Goal: Information Seeking & Learning: Learn about a topic

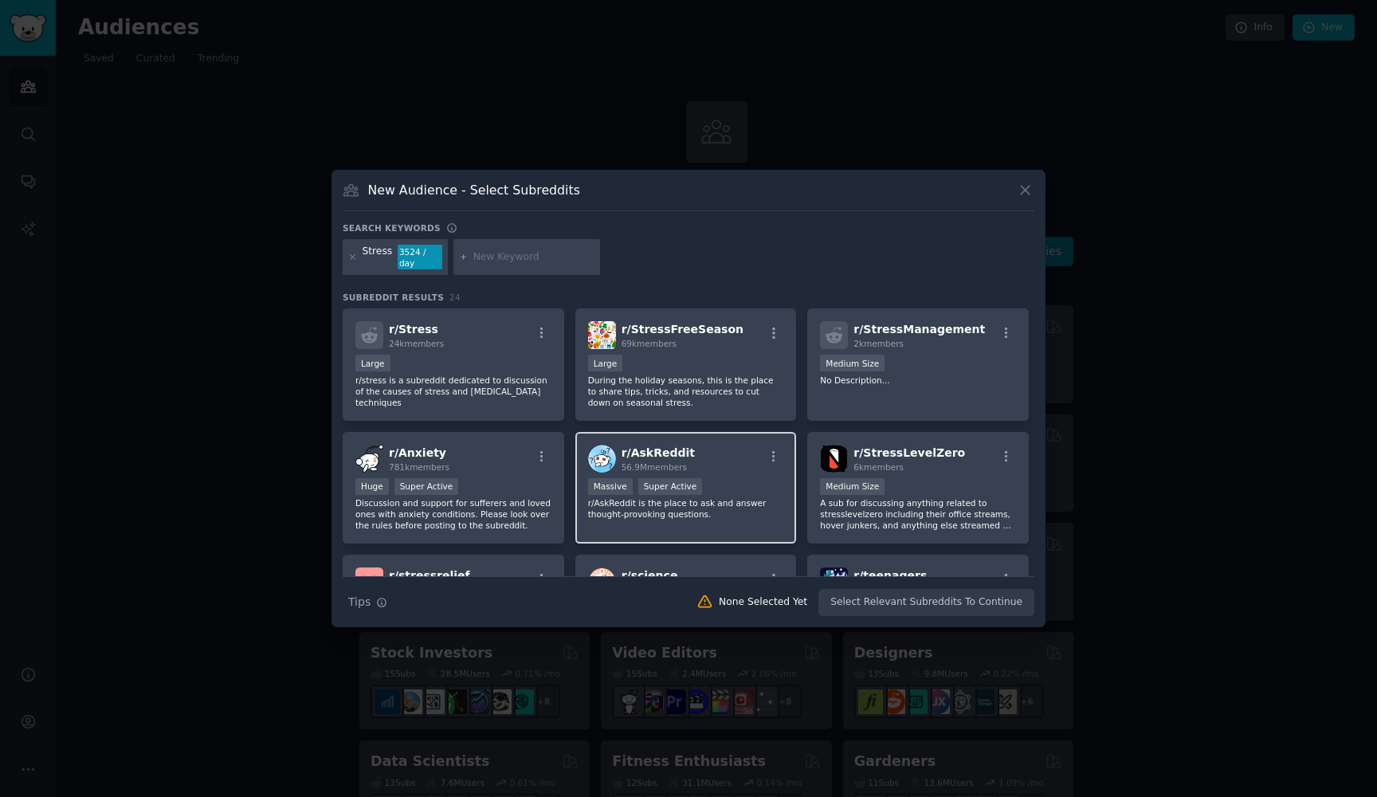
click at [703, 468] on div "r/ AskReddit 56.9M members" at bounding box center [686, 459] width 196 height 28
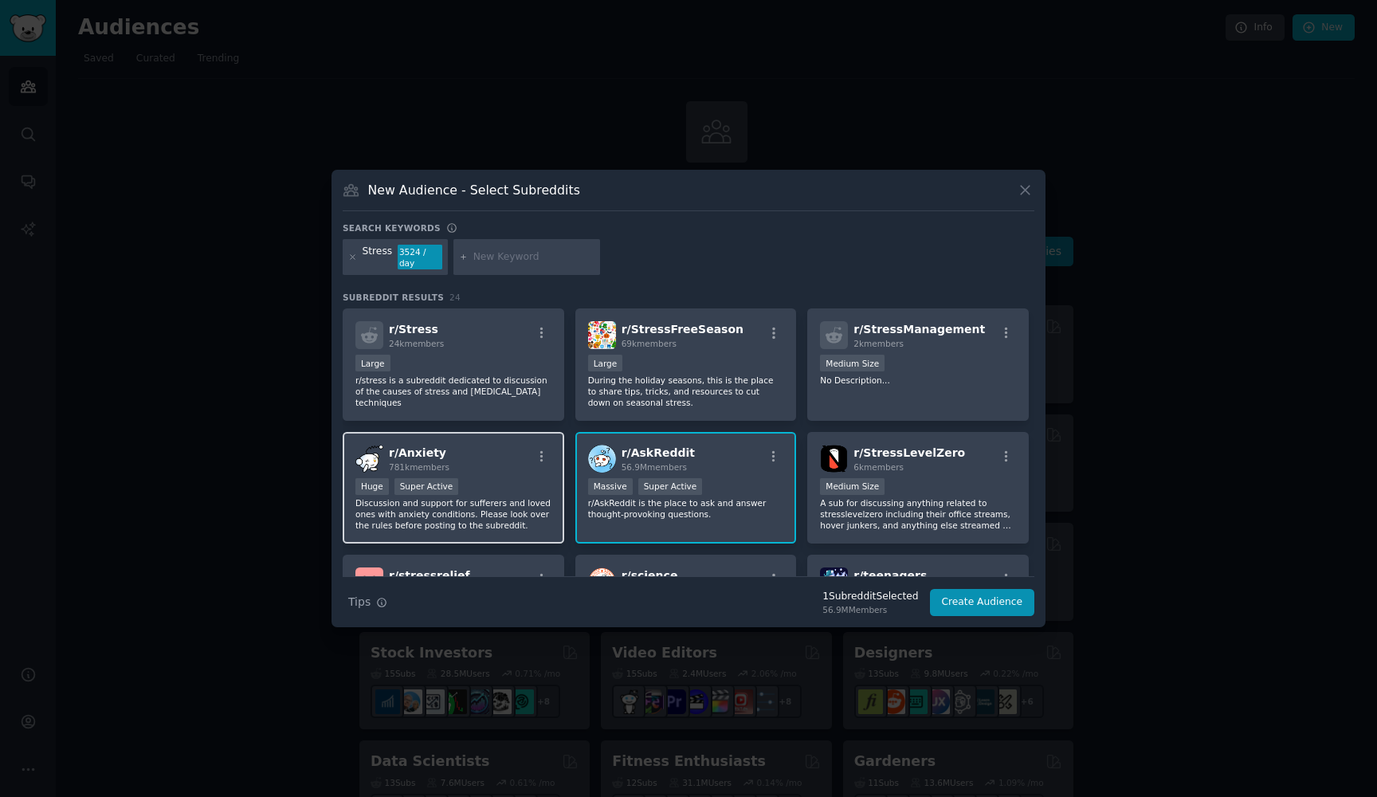
click at [512, 467] on div "r/ Anxiety 781k members" at bounding box center [453, 459] width 196 height 28
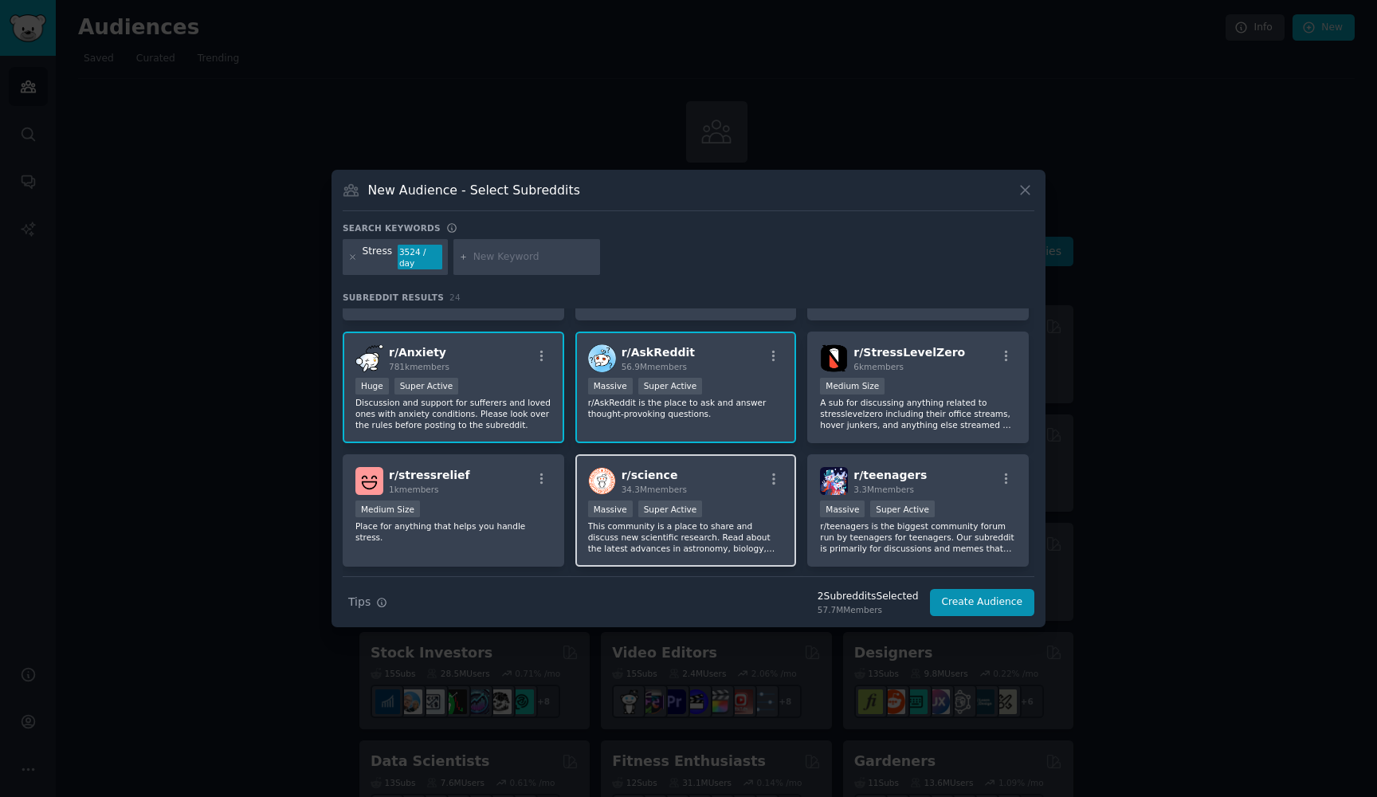
scroll to position [120, 0]
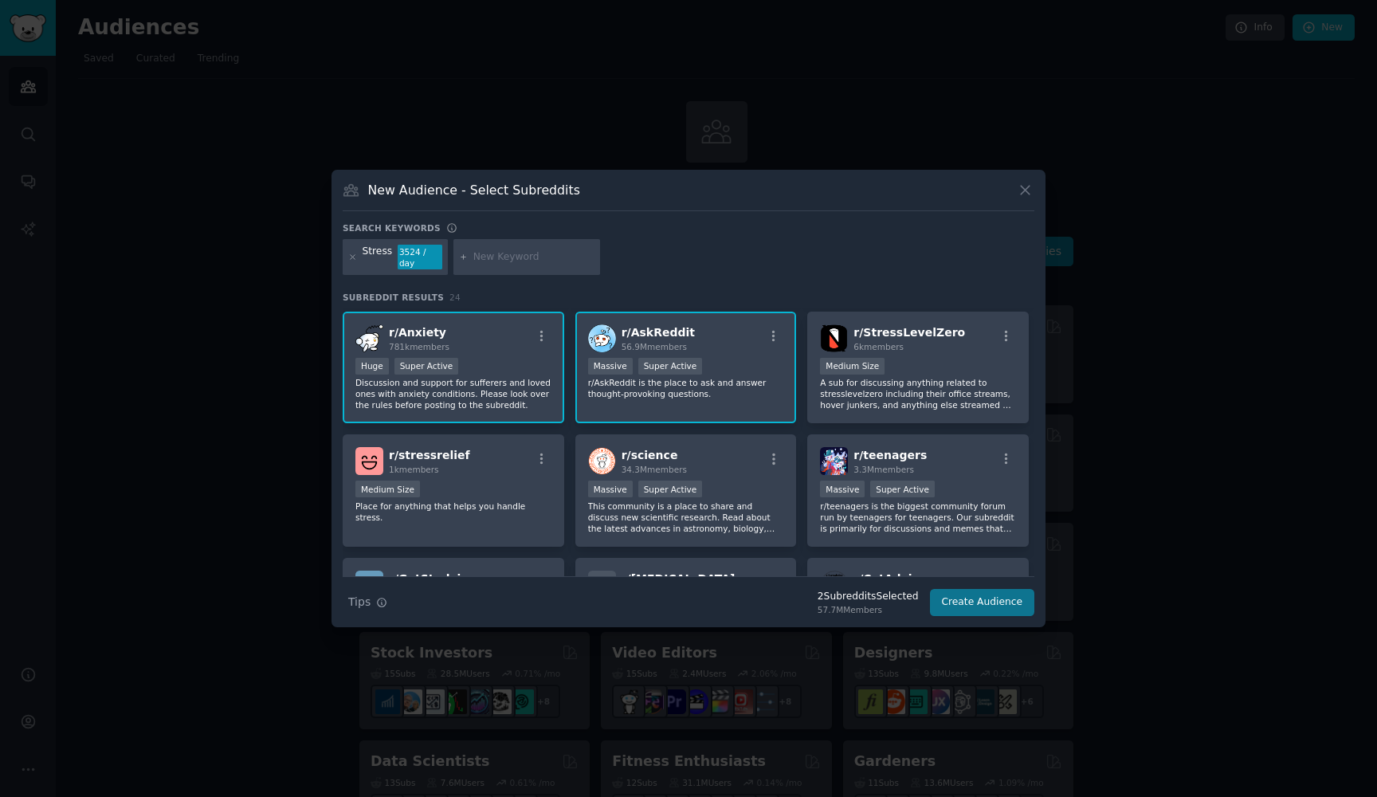
click at [956, 609] on button "Create Audience" at bounding box center [982, 602] width 105 height 27
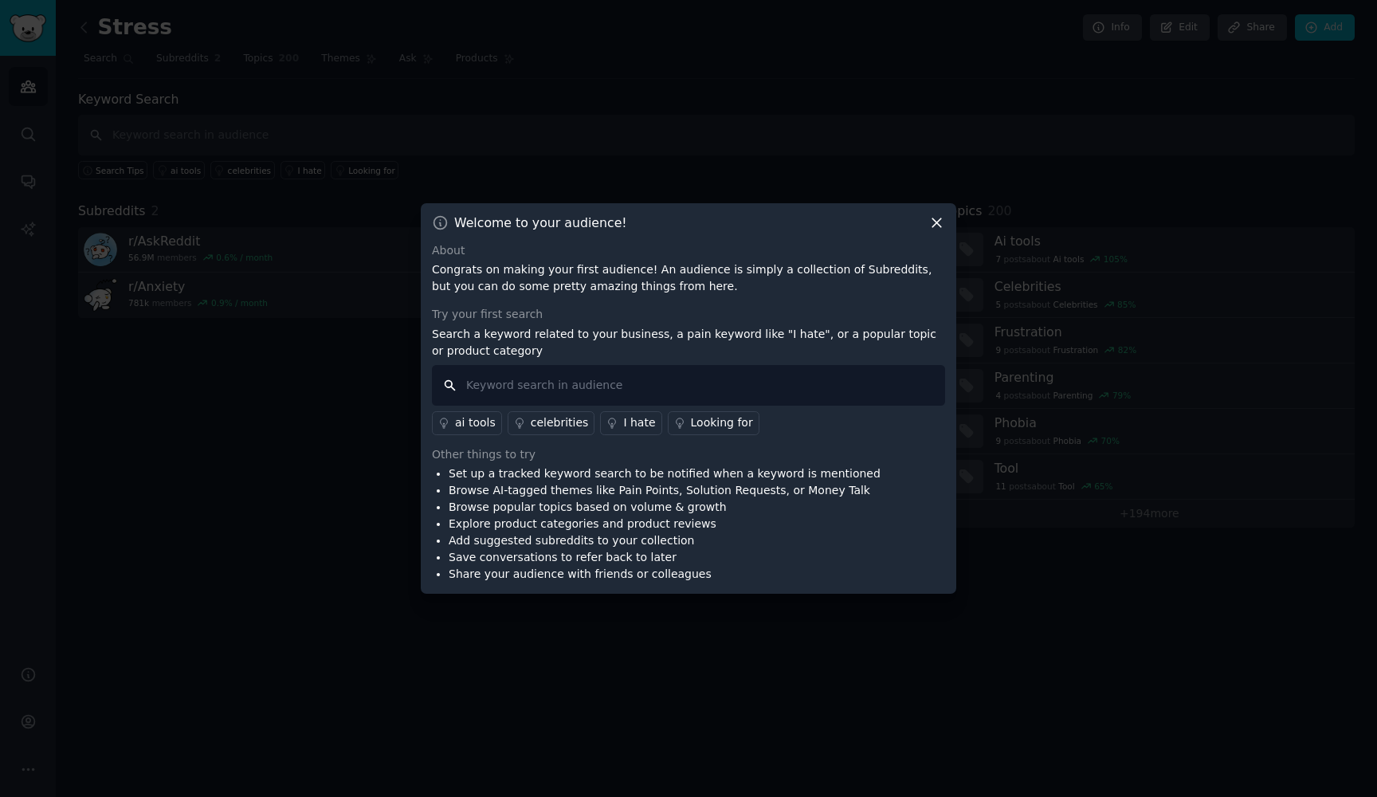
click at [611, 385] on input "text" at bounding box center [688, 385] width 513 height 41
type input "stress, anxiety"
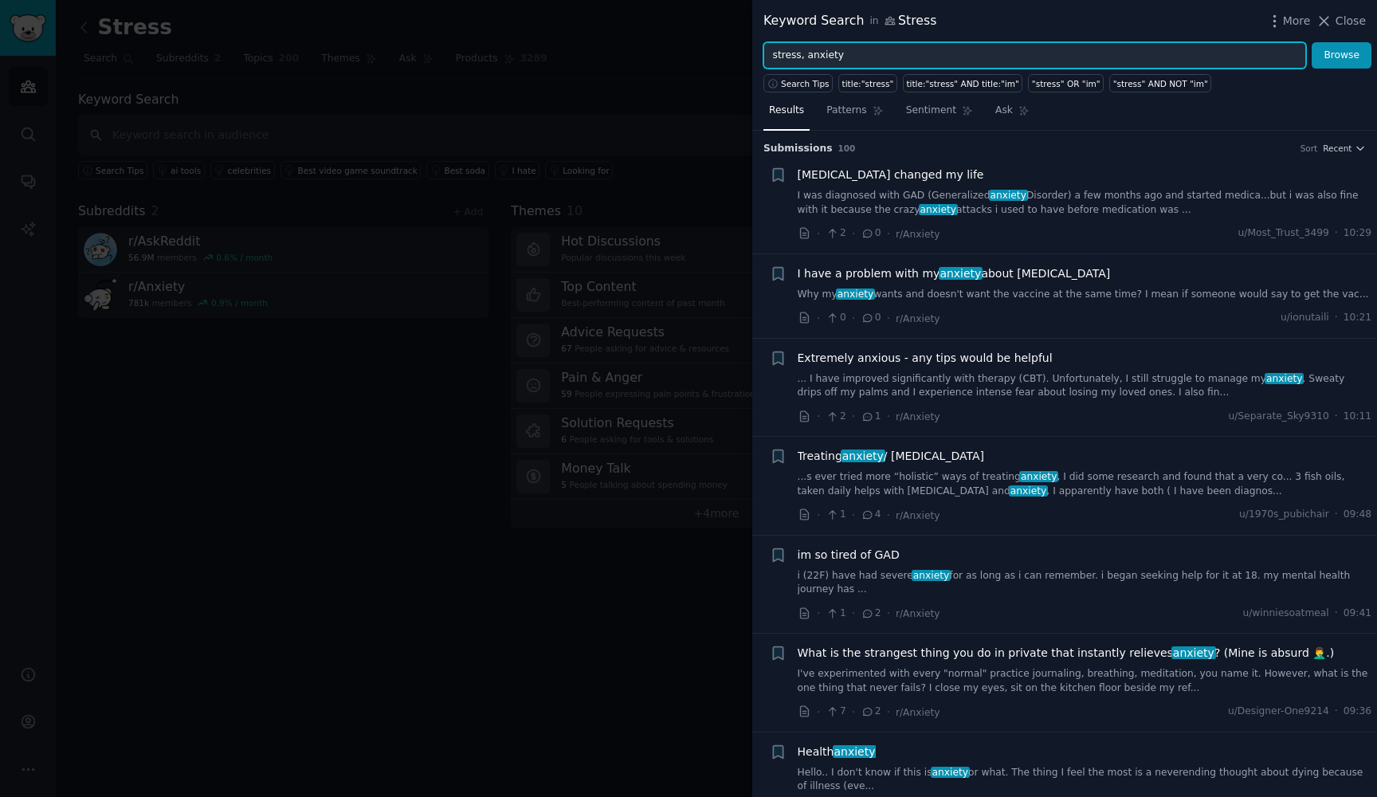
click at [868, 57] on input "stress, anxiety" at bounding box center [1034, 55] width 543 height 27
click at [1342, 55] on button "Browse" at bounding box center [1341, 55] width 60 height 27
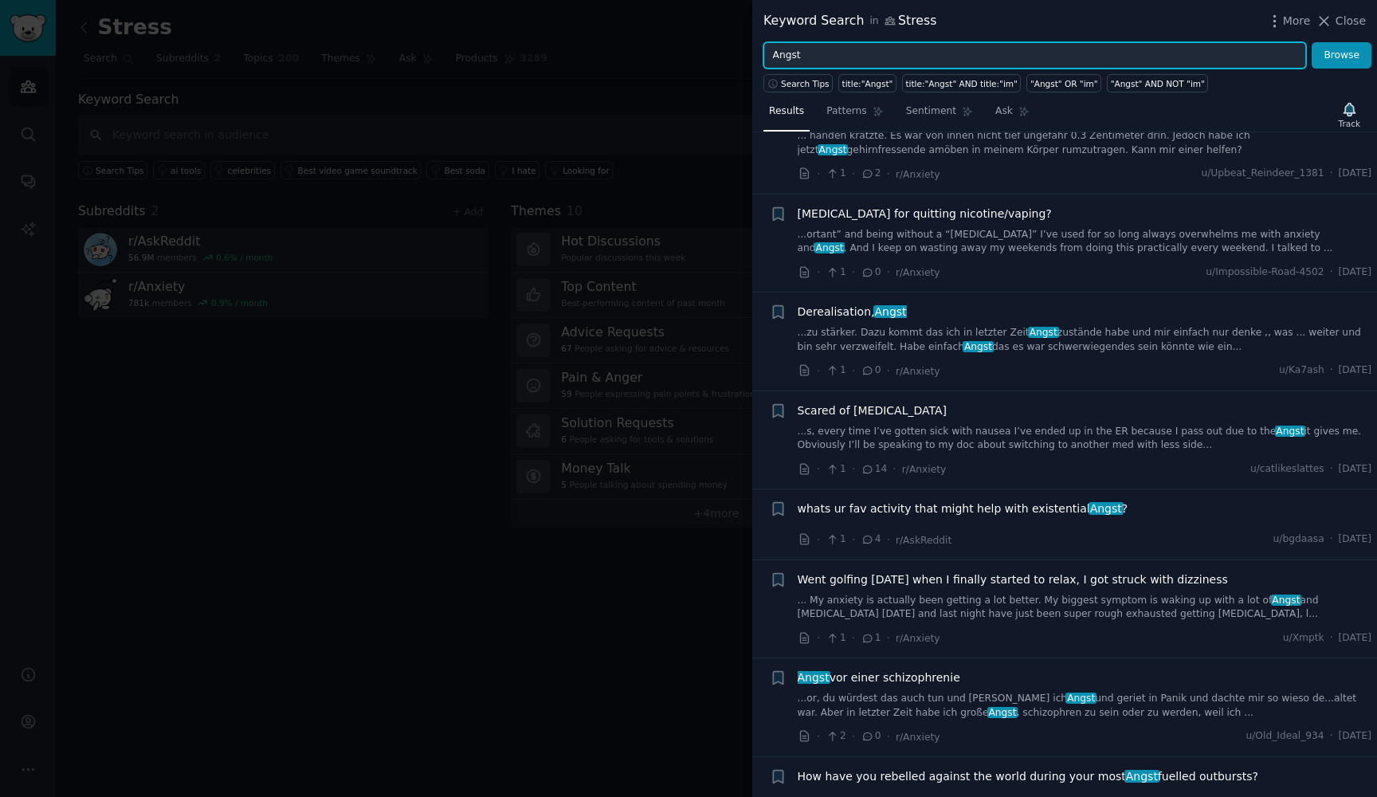
scroll to position [197, 0]
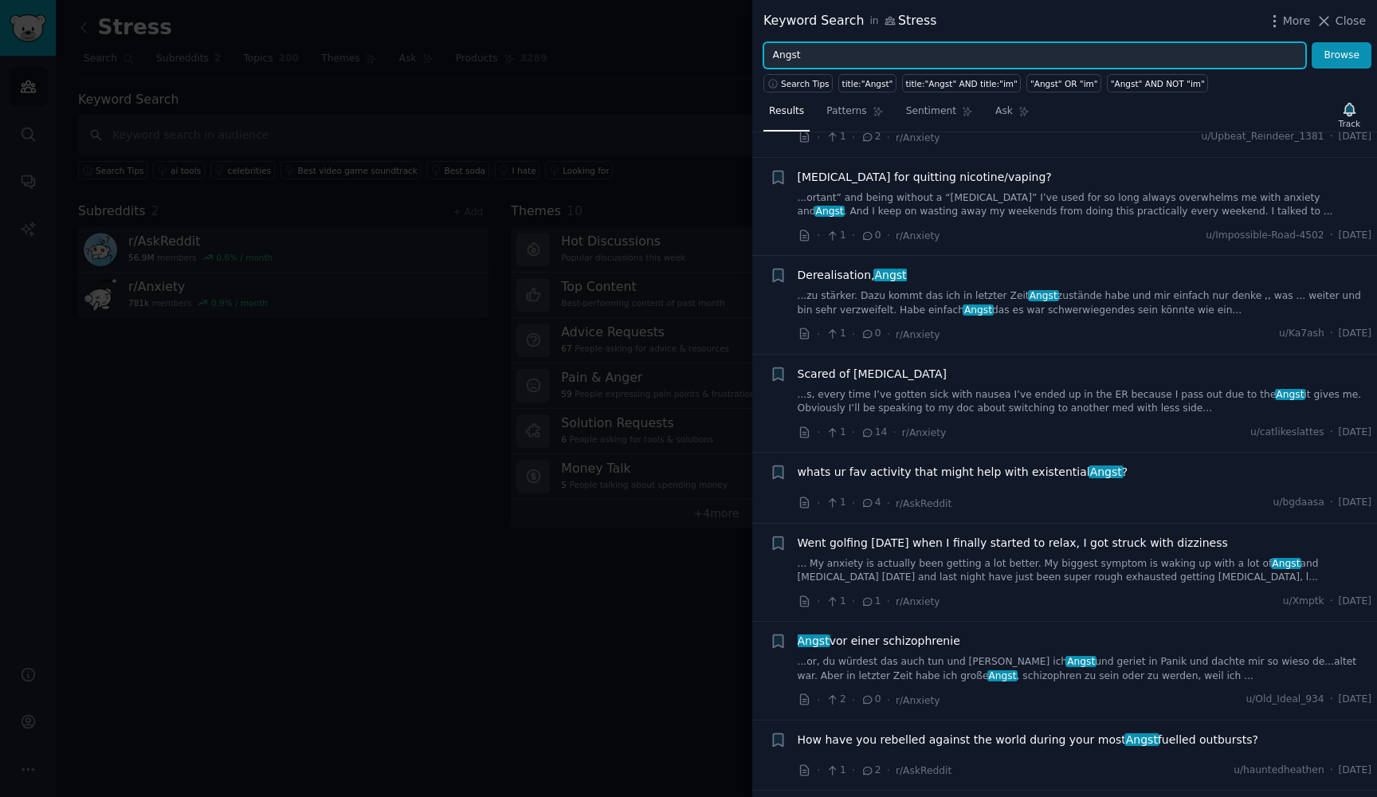
click at [821, 59] on input "Angst" at bounding box center [1034, 55] width 543 height 27
type input "Anxiety, Stress"
click at [1342, 55] on button "Browse" at bounding box center [1341, 55] width 60 height 27
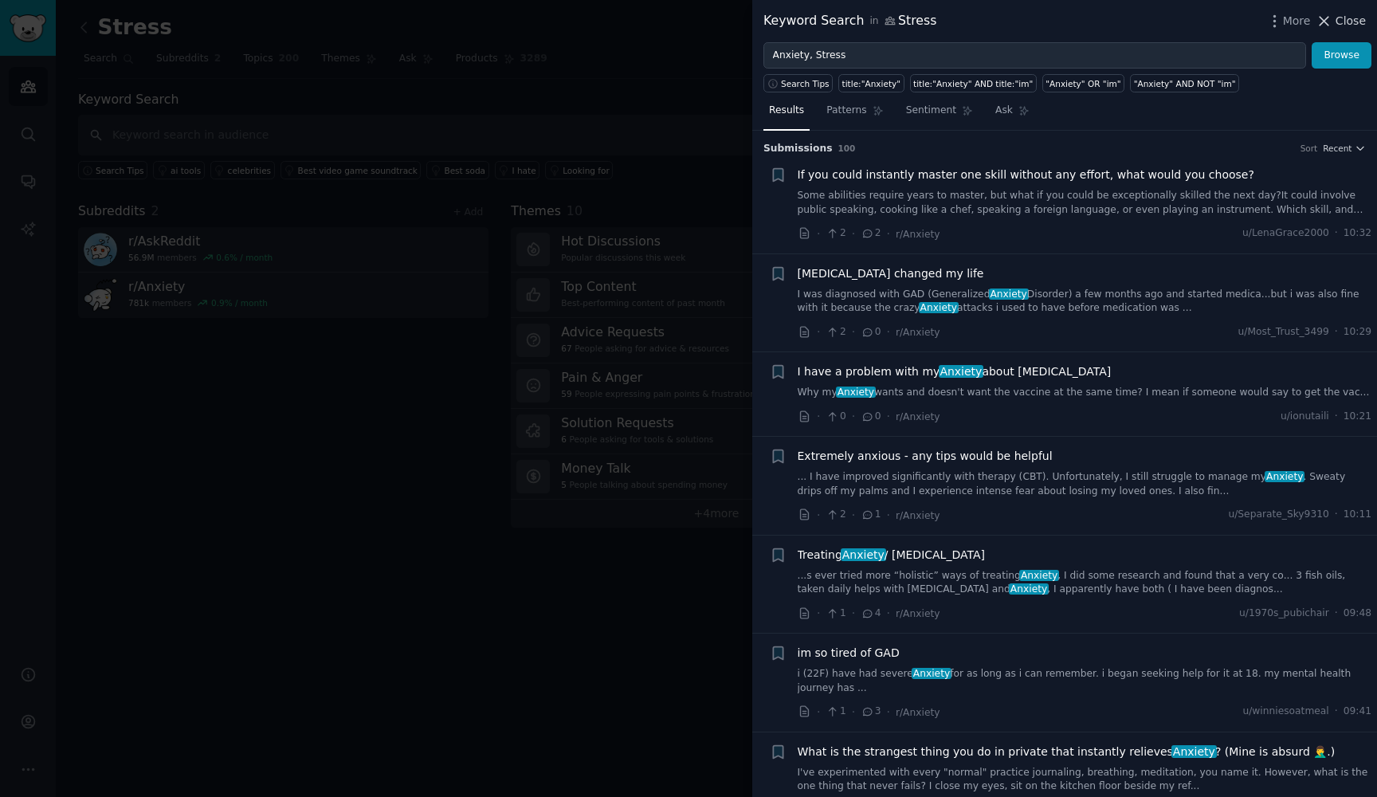
click at [1346, 21] on span "Close" at bounding box center [1350, 21] width 30 height 17
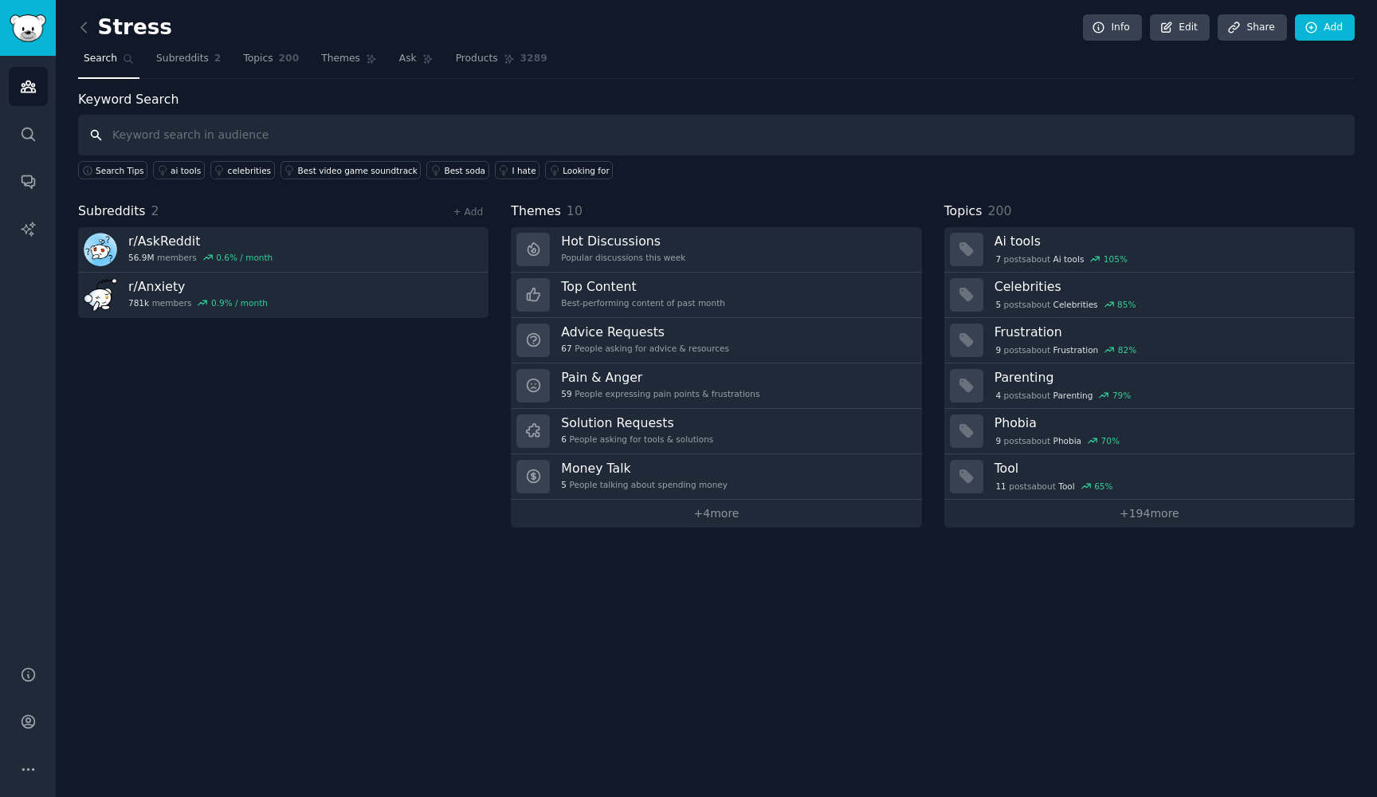
click at [420, 134] on input "text" at bounding box center [716, 135] width 1276 height 41
type input "S"
type input "A"
type input "[MEDICAL_DATA]"
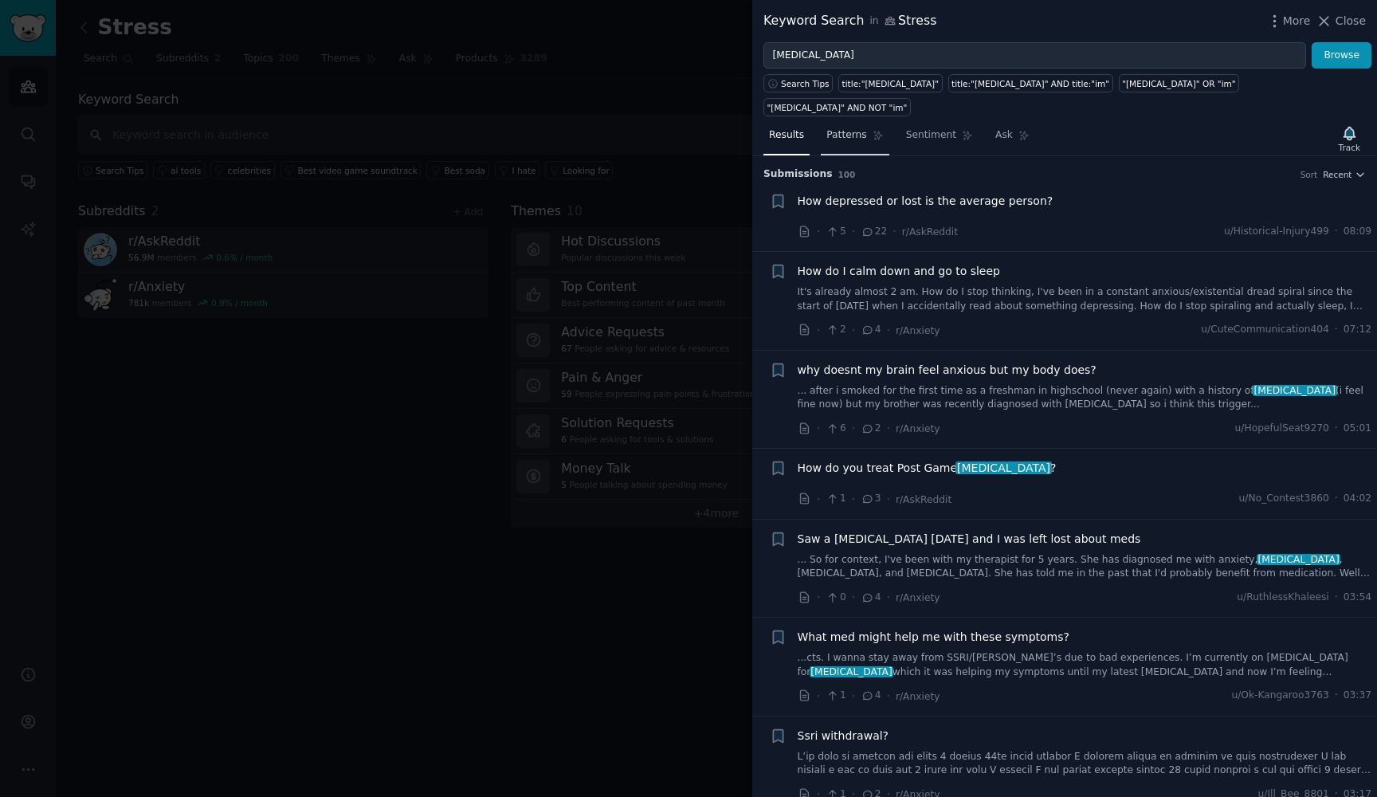
click at [856, 128] on span "Patterns" at bounding box center [846, 135] width 40 height 14
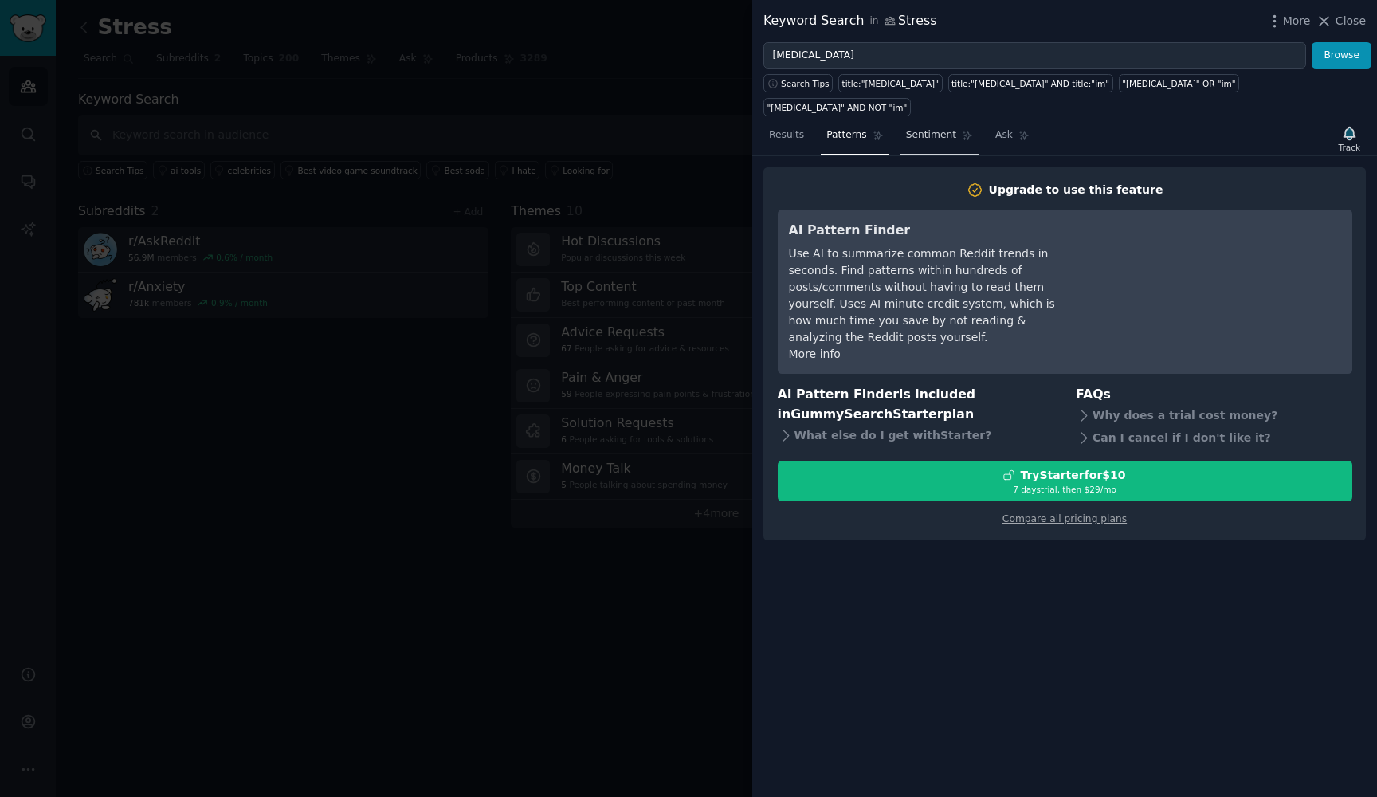
click at [908, 128] on span "Sentiment" at bounding box center [931, 135] width 50 height 14
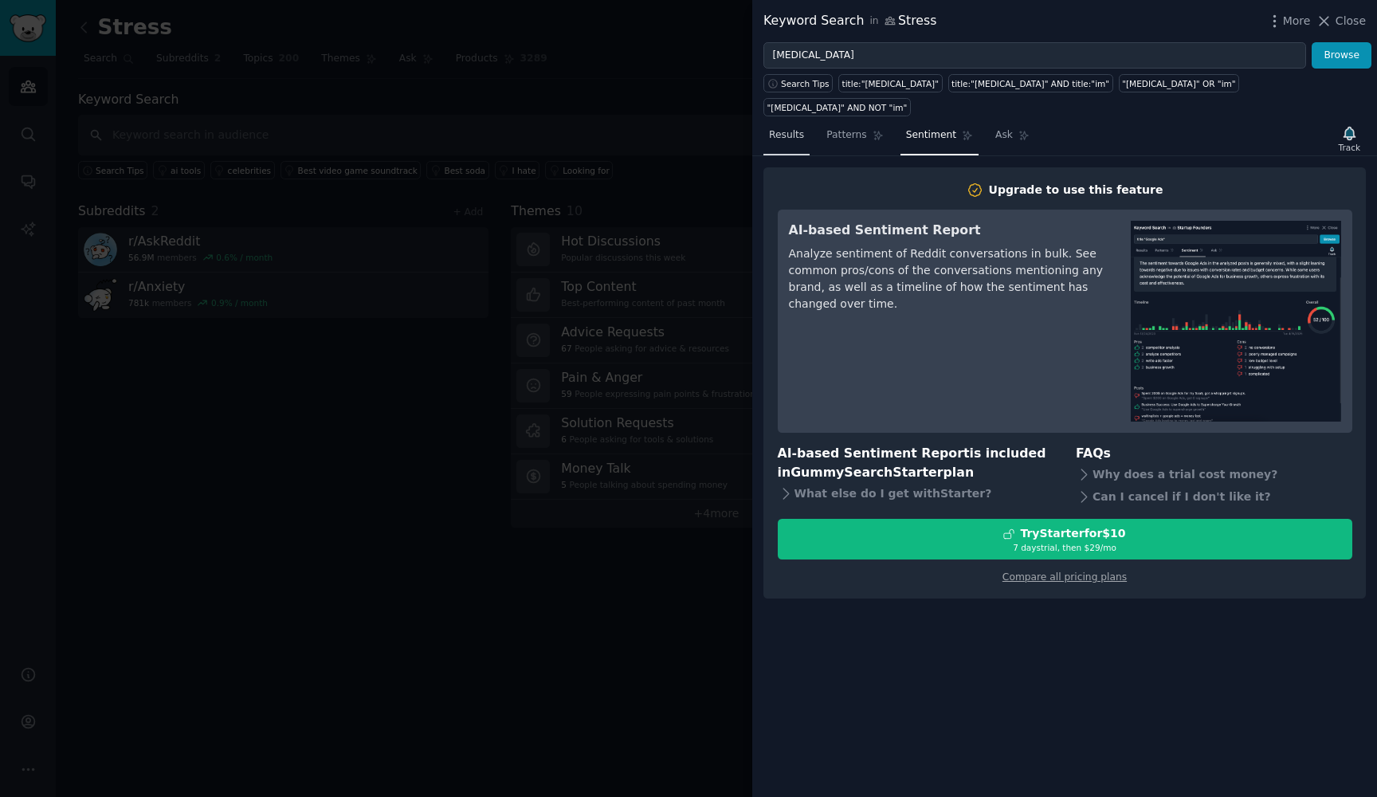
click at [794, 128] on span "Results" at bounding box center [786, 135] width 35 height 14
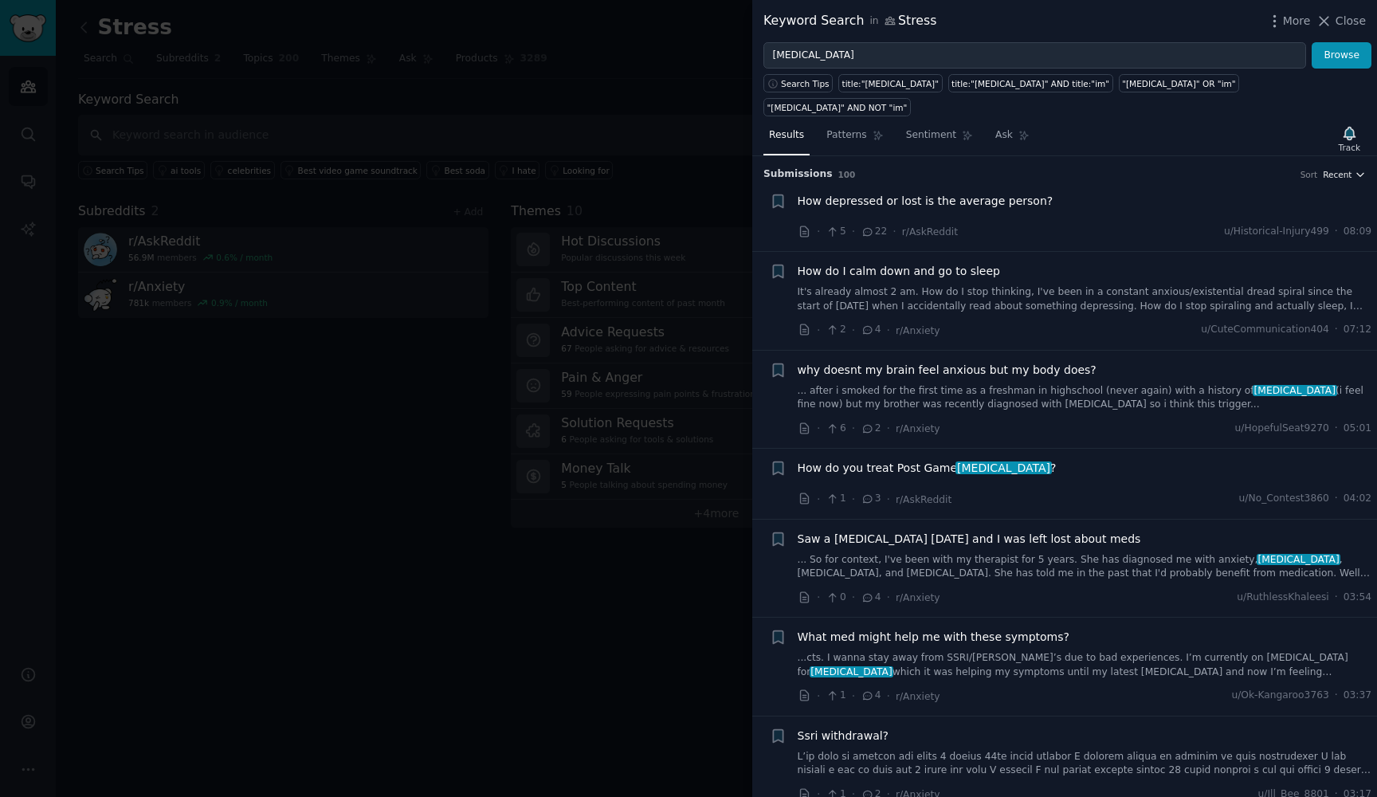
click at [1331, 169] on span "Recent" at bounding box center [1337, 174] width 29 height 11
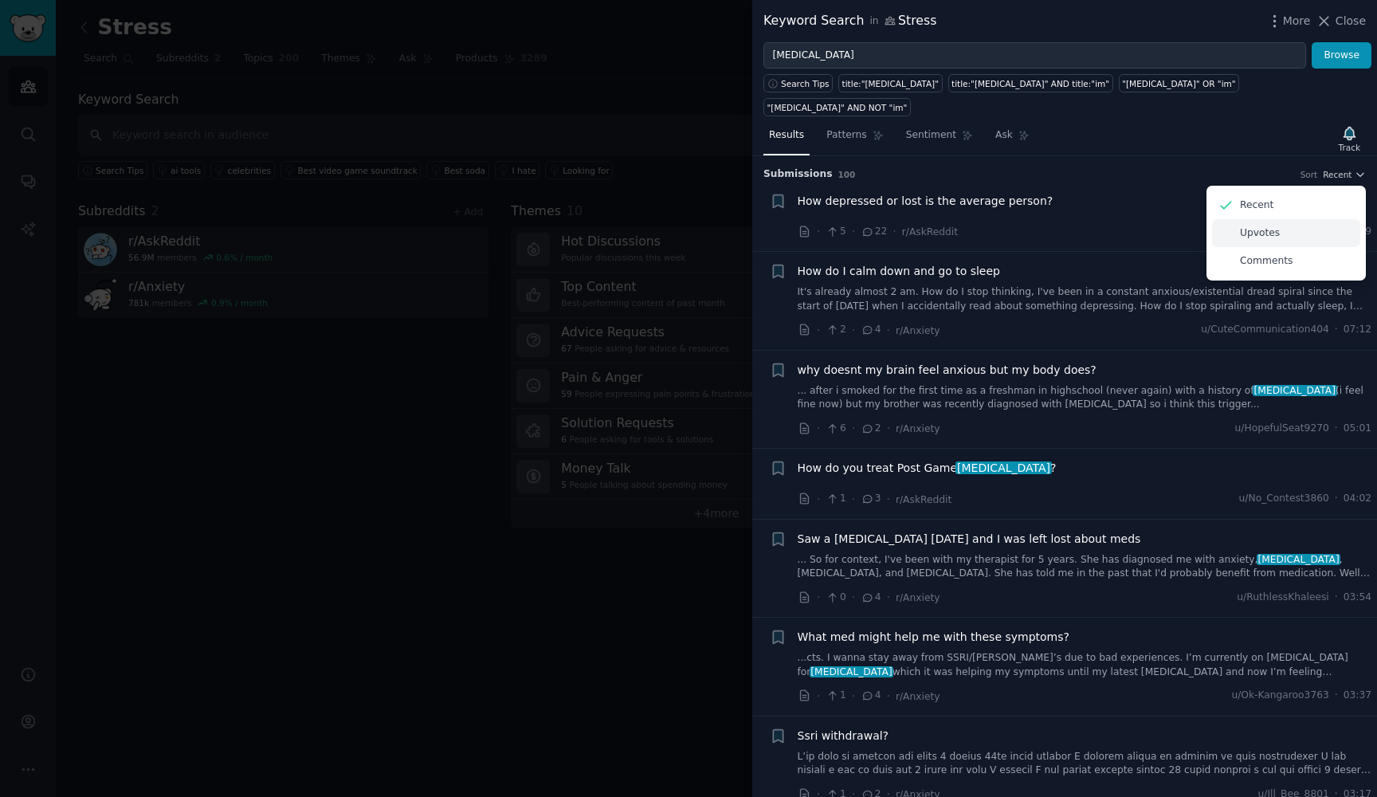
click at [1307, 219] on div "Upvotes" at bounding box center [1286, 233] width 148 height 28
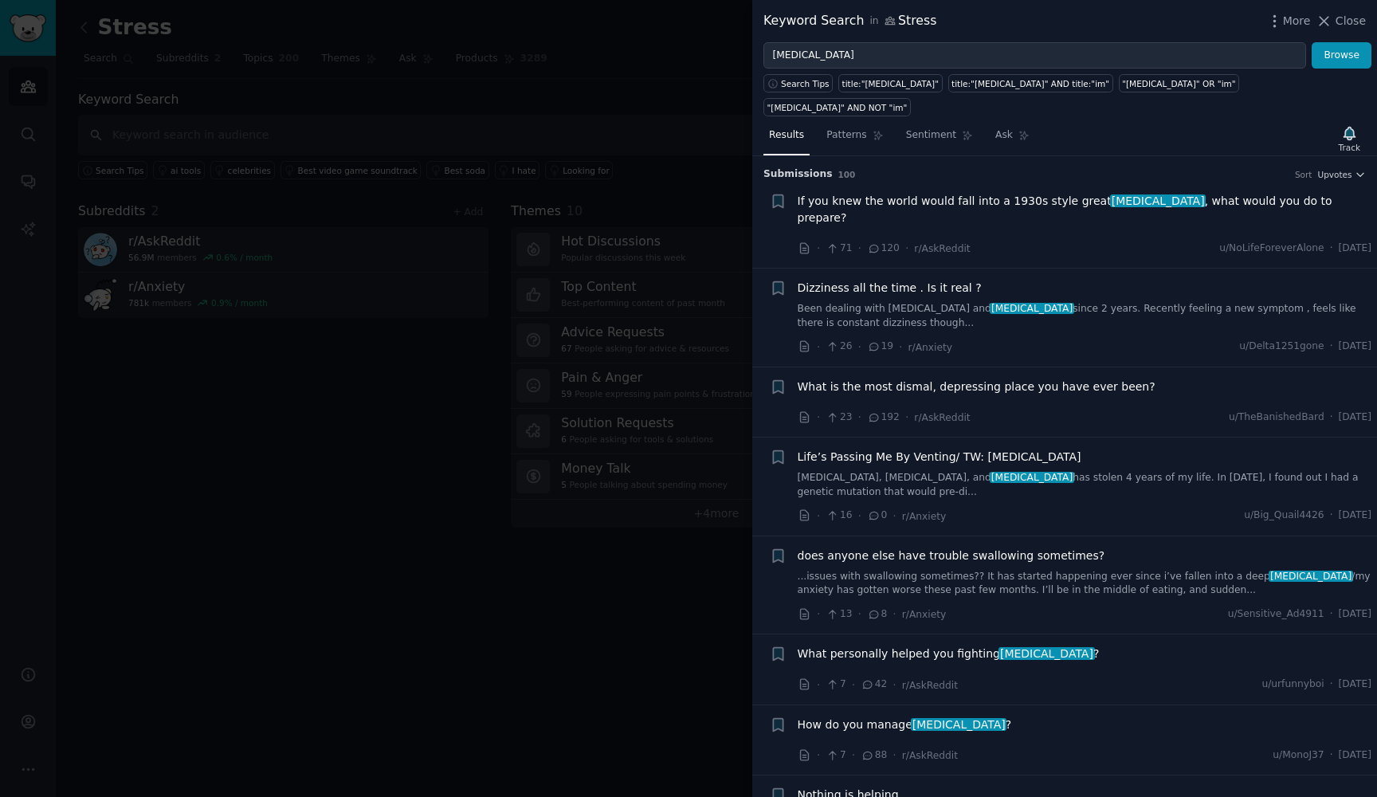
click at [1040, 716] on div "How do you manage [MEDICAL_DATA] ?" at bounding box center [1085, 724] width 574 height 17
click at [872, 716] on span "How do you manage [MEDICAL_DATA] ?" at bounding box center [905, 724] width 214 height 17
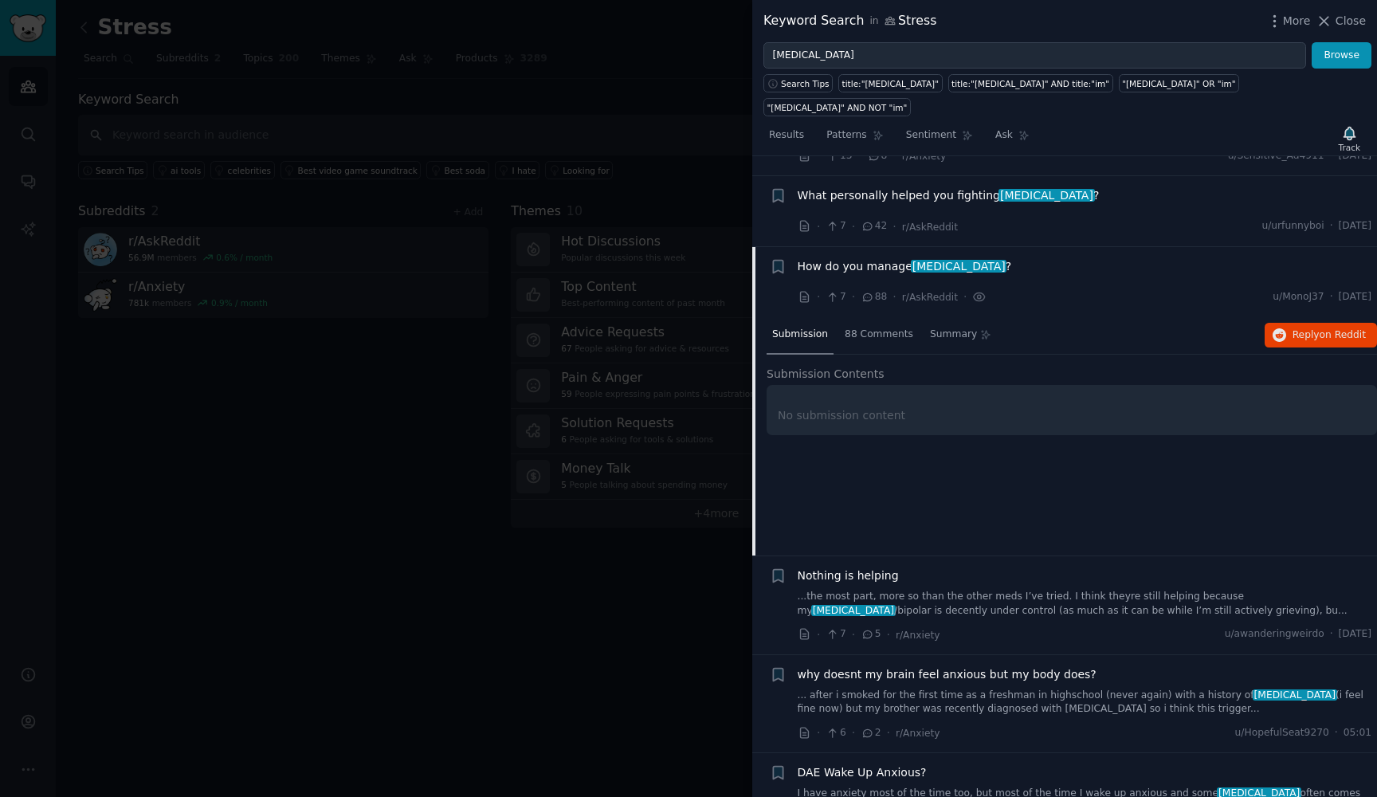
scroll to position [529, 0]
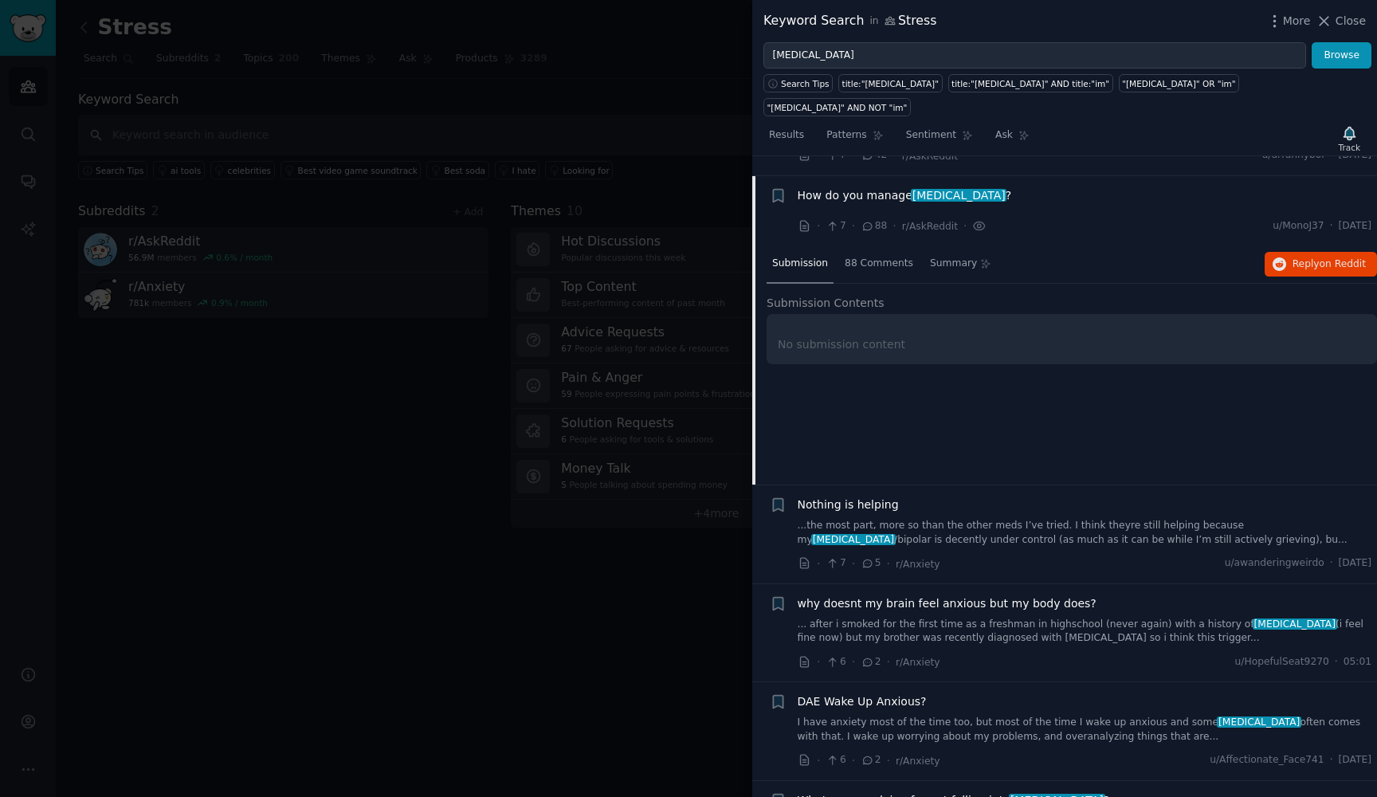
click at [879, 187] on span "How do you manage [MEDICAL_DATA] ?" at bounding box center [905, 195] width 214 height 17
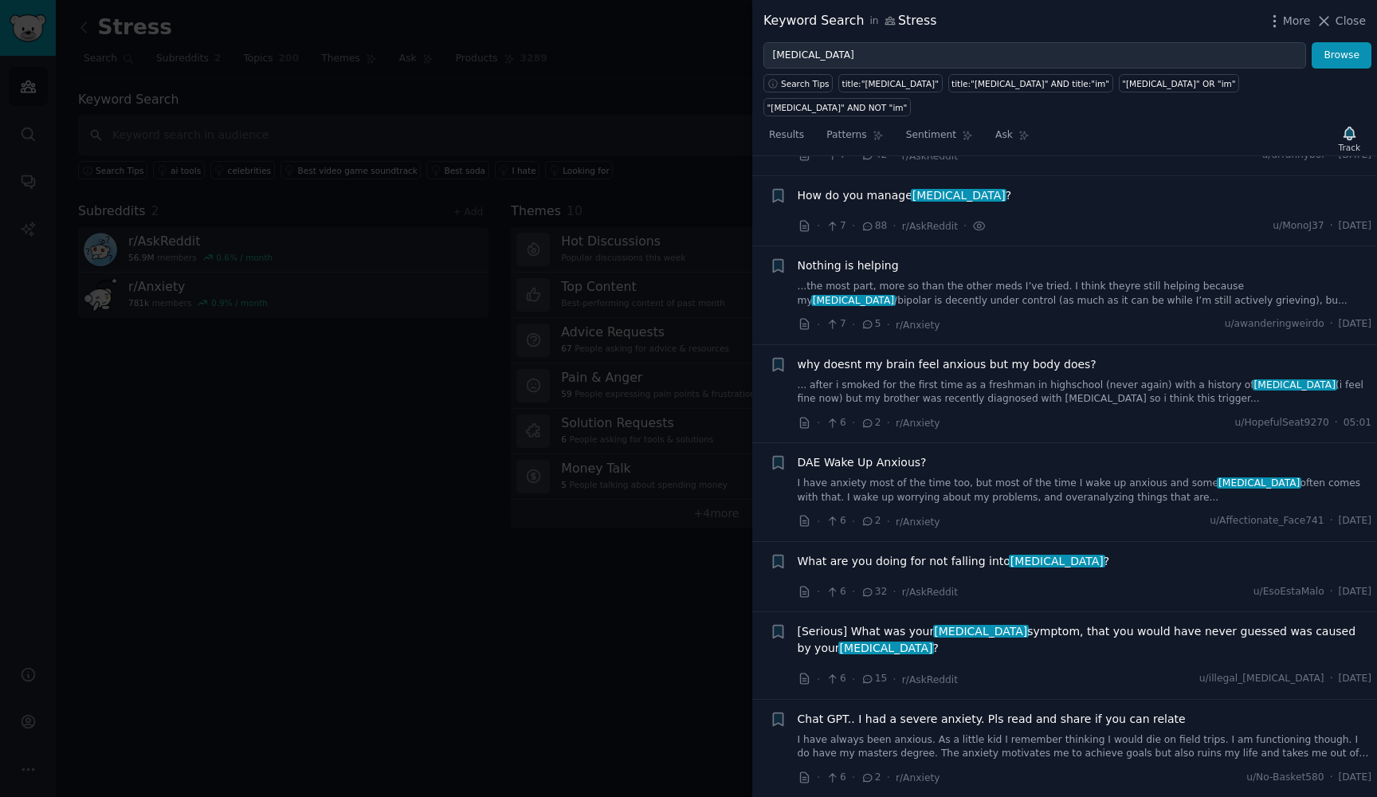
click at [879, 187] on span "How do you manage [MEDICAL_DATA] ?" at bounding box center [905, 195] width 214 height 17
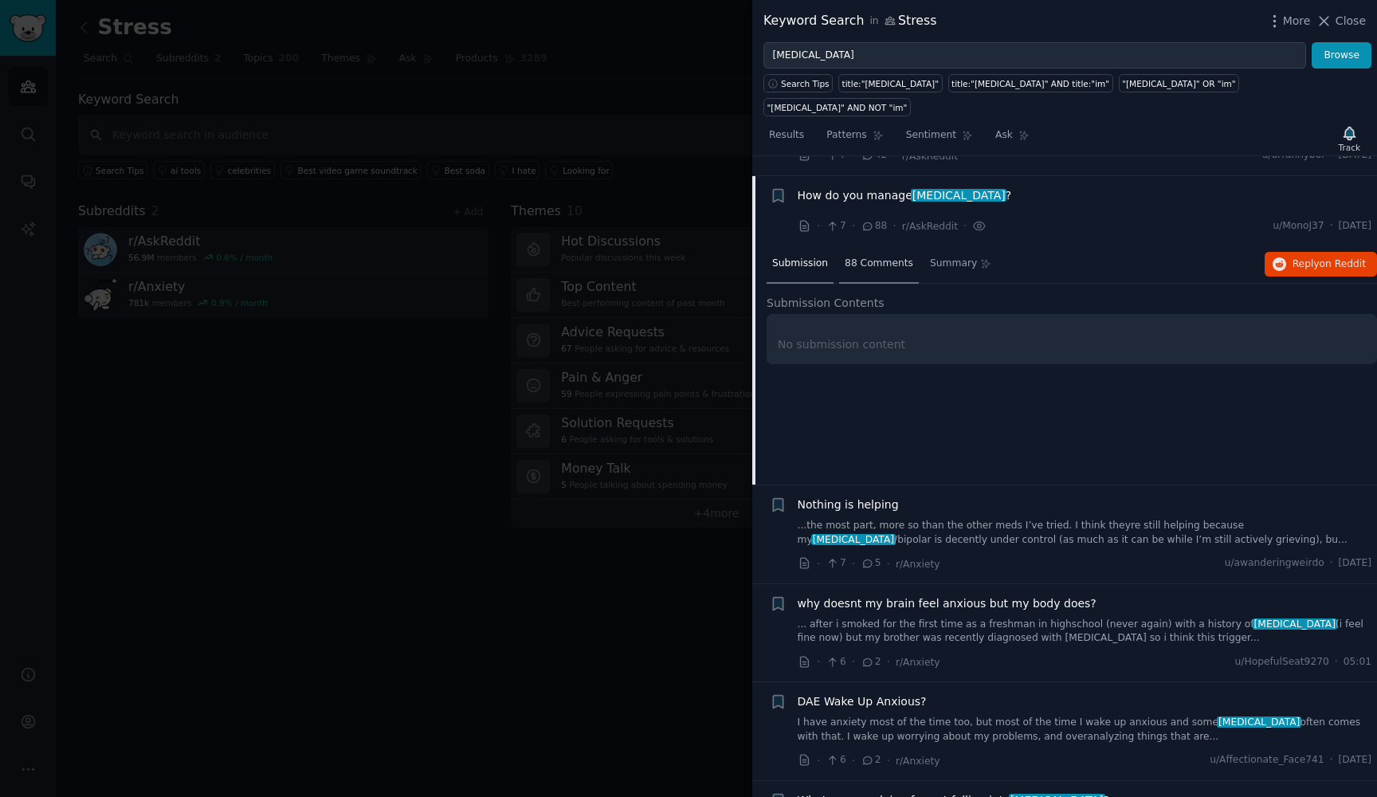
click at [886, 245] on div "88 Comments" at bounding box center [879, 264] width 80 height 38
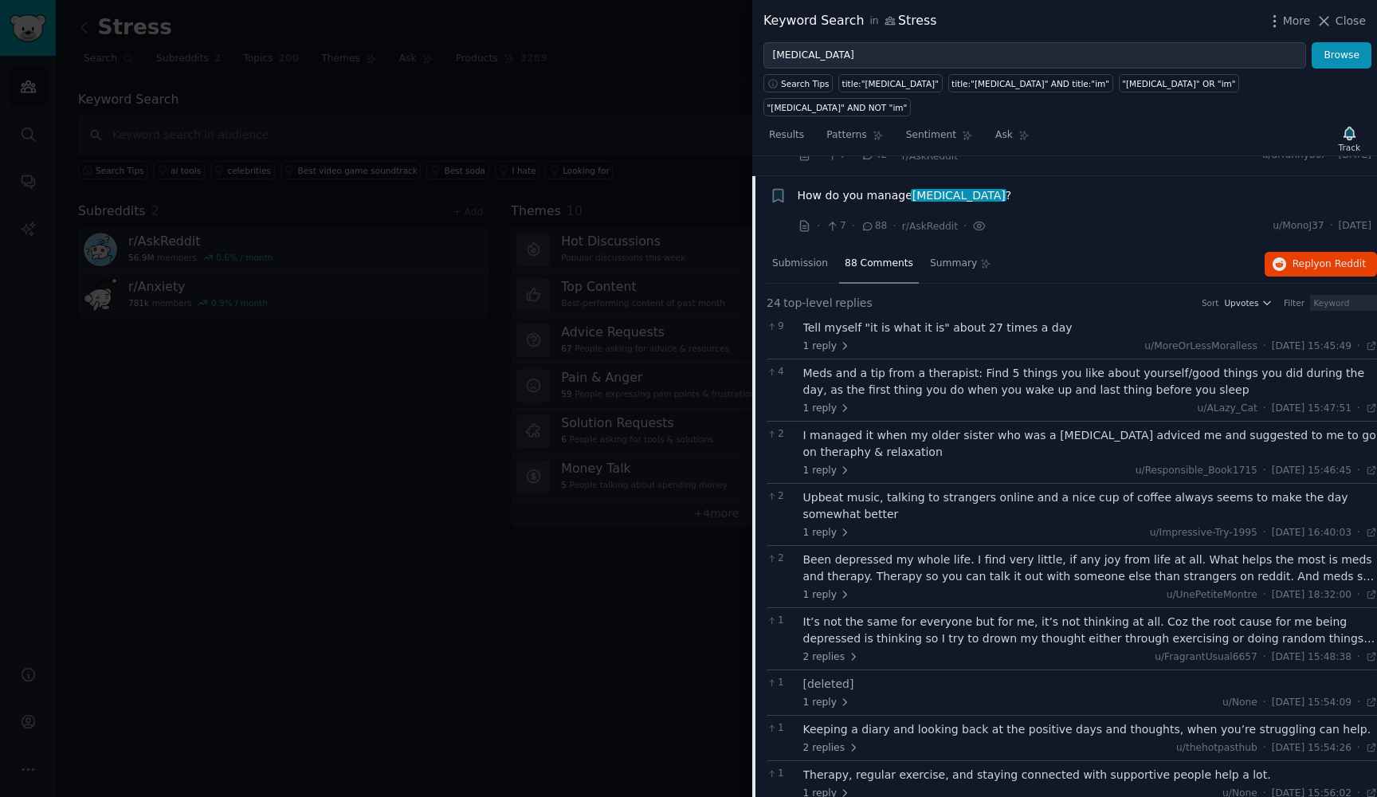
click at [395, 487] on div at bounding box center [688, 398] width 1377 height 797
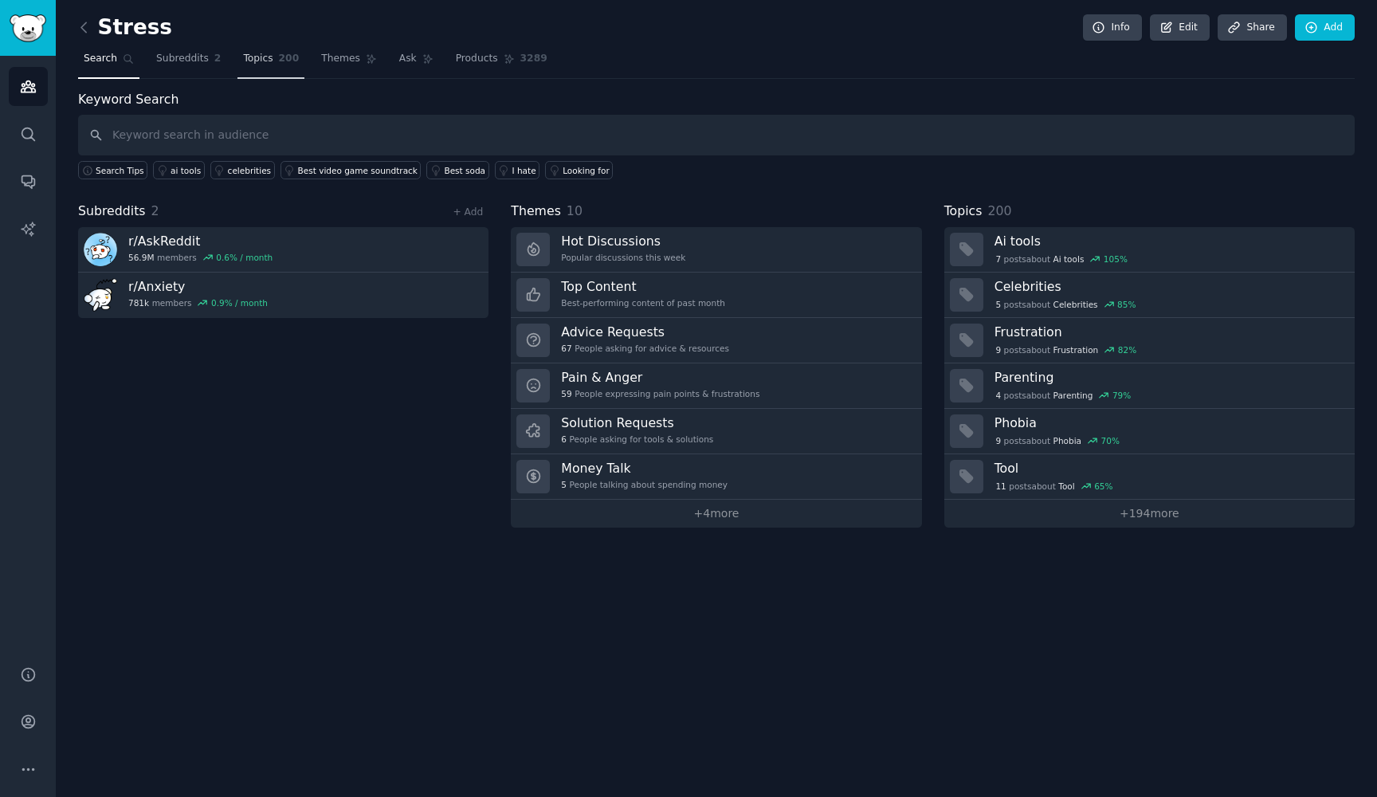
click at [271, 61] on span "Topics" at bounding box center [257, 59] width 29 height 14
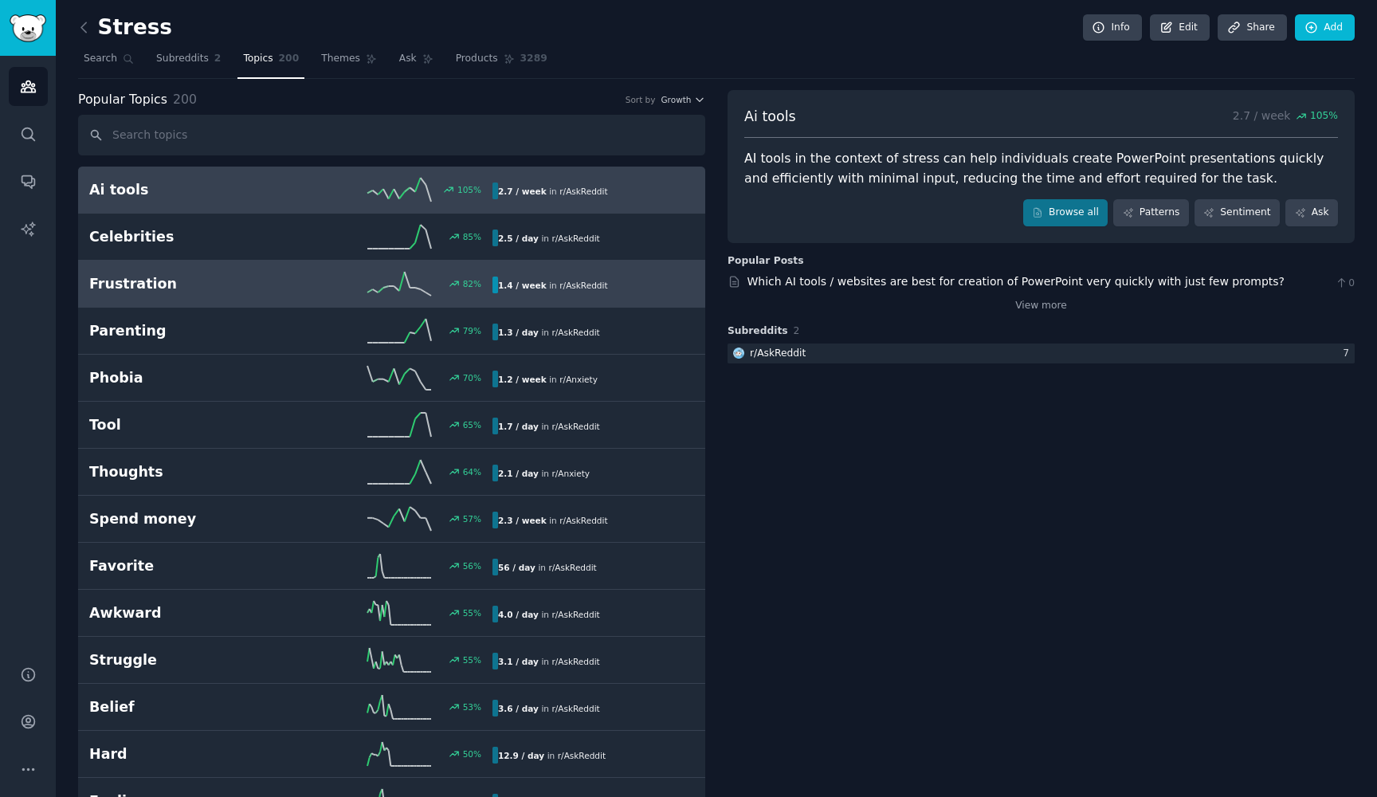
click at [280, 267] on link "Frustration 82 % 1.4 / week in r/ AskReddit" at bounding box center [391, 284] width 627 height 47
